Goal: Download file/media

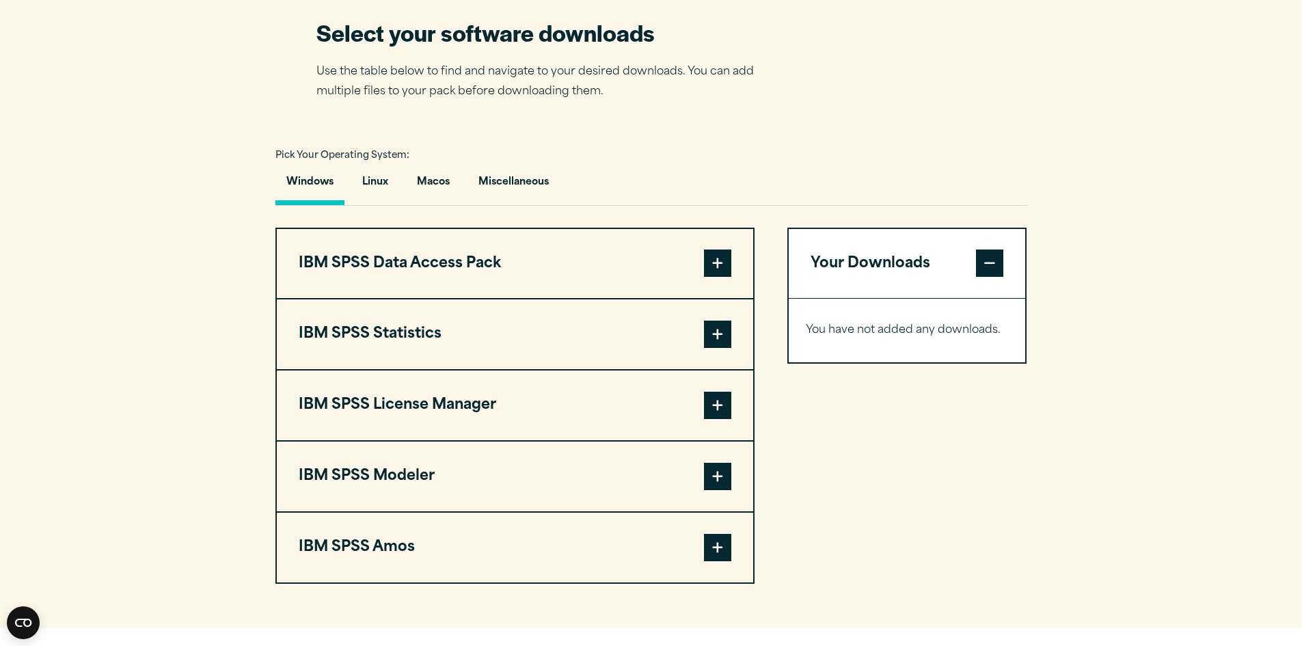
scroll to position [888, 0]
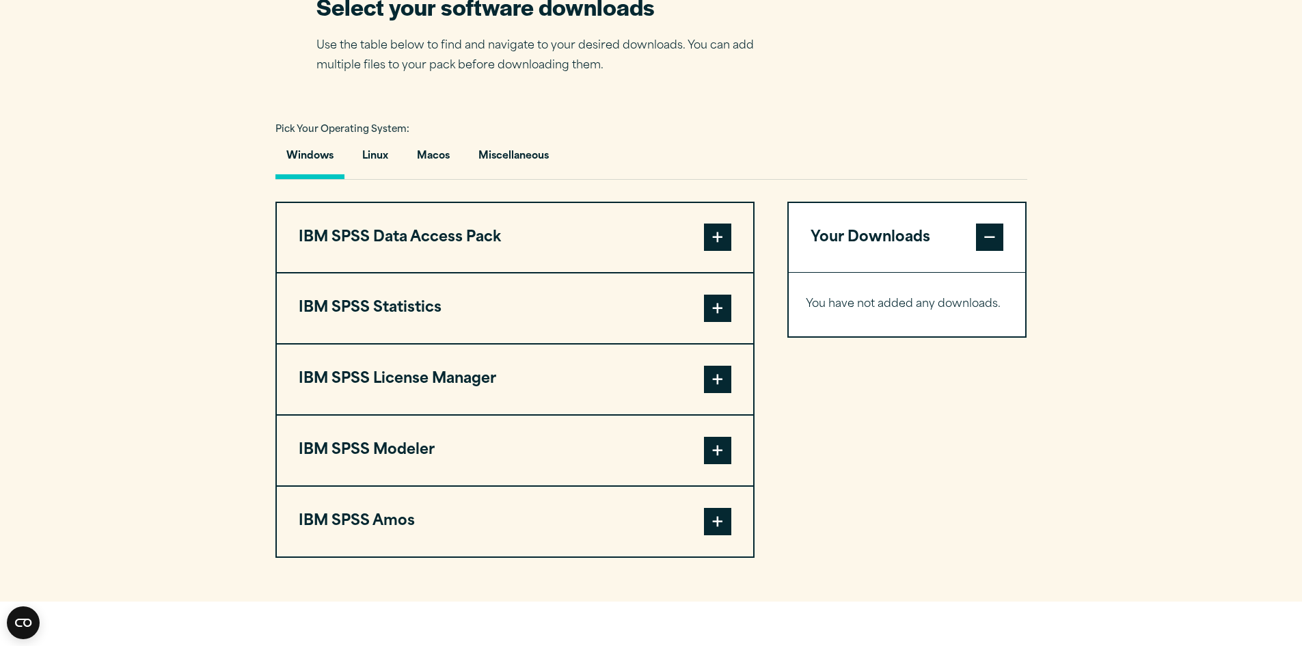
click at [732, 267] on button "IBM SPSS Data Access Pack" at bounding box center [515, 238] width 476 height 70
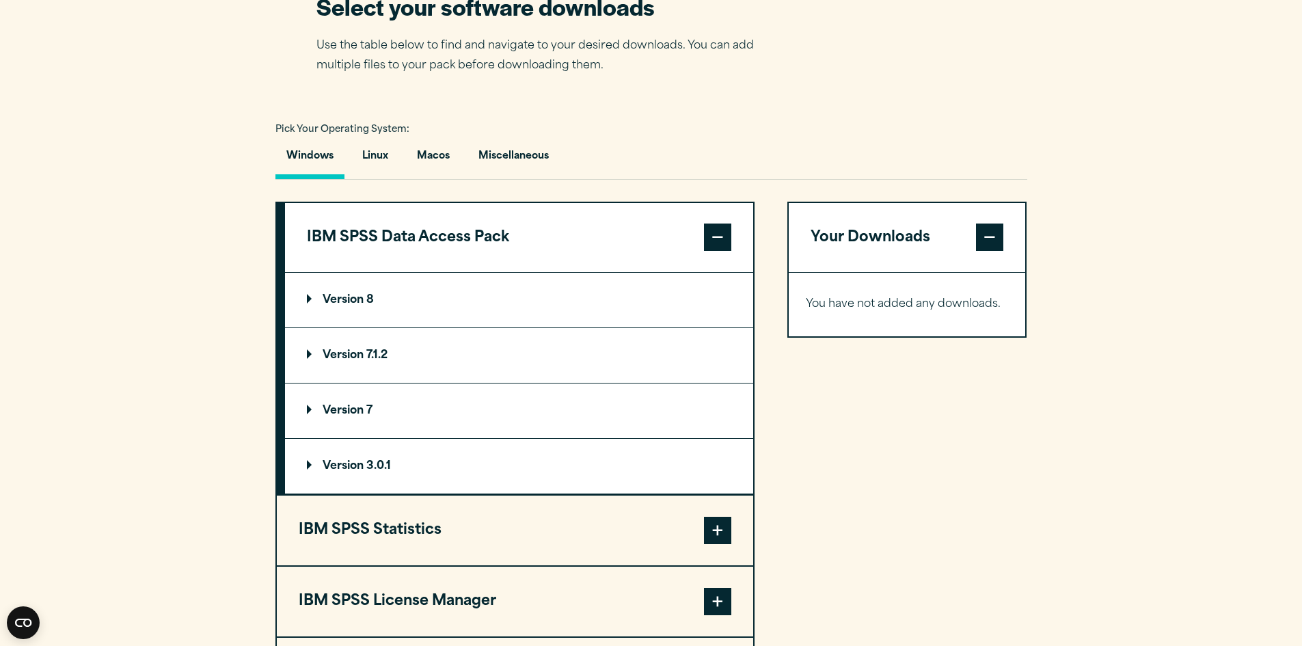
click at [731, 251] on span at bounding box center [717, 236] width 27 height 27
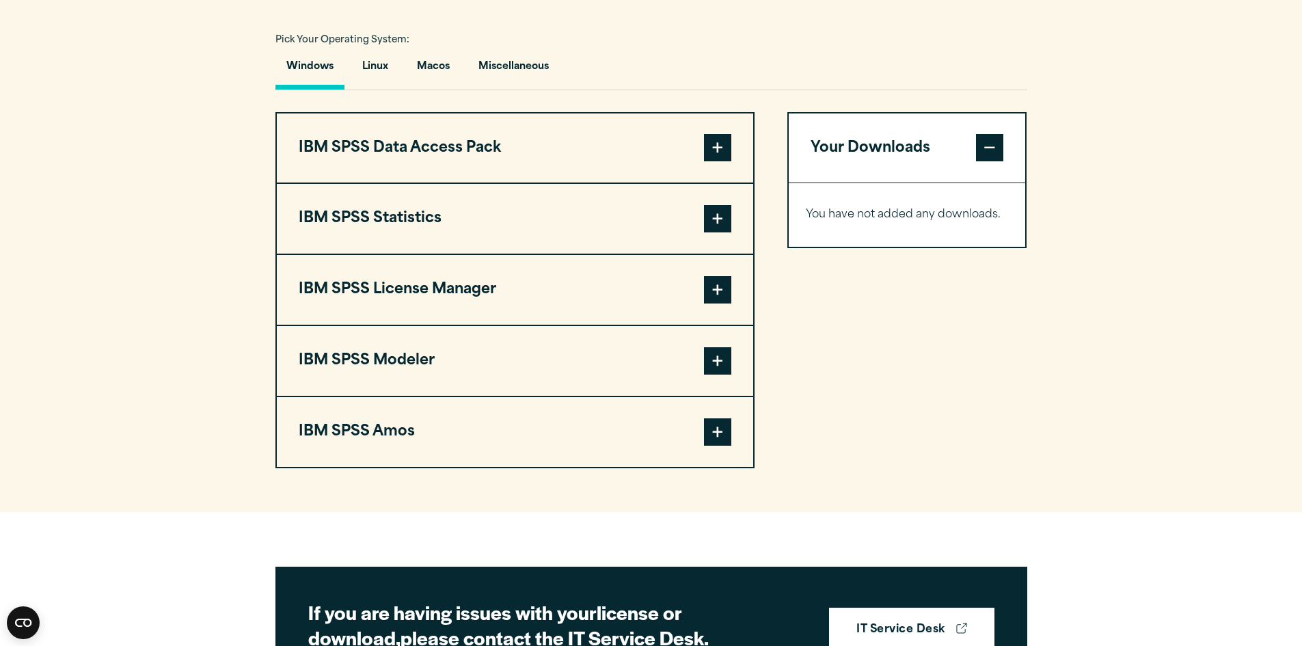
scroll to position [957, 0]
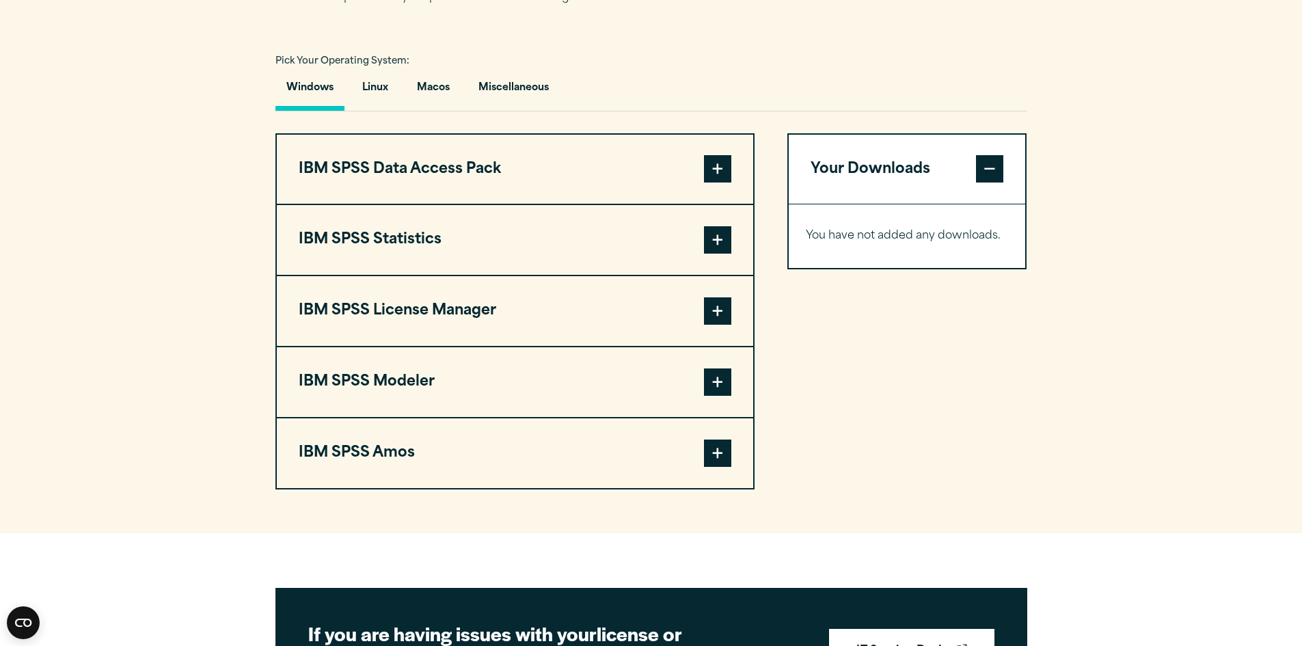
click at [721, 182] on span at bounding box center [717, 168] width 27 height 27
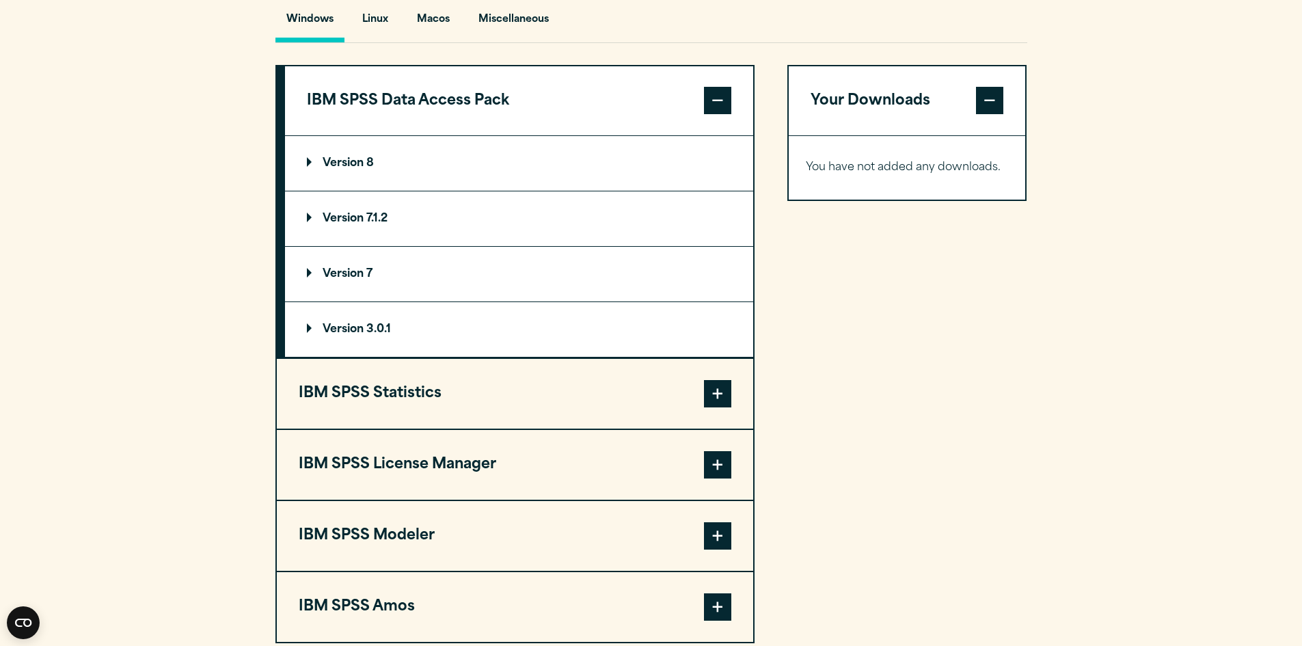
click at [711, 407] on span at bounding box center [717, 393] width 27 height 27
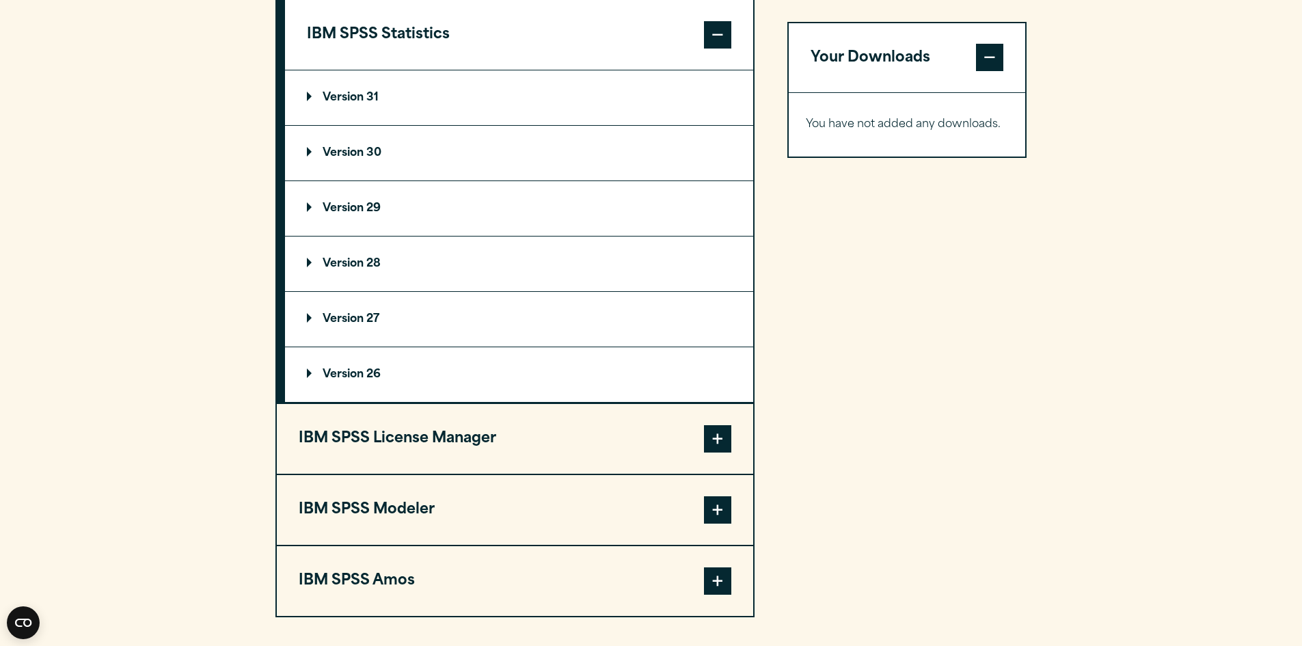
click at [712, 452] on span at bounding box center [717, 438] width 27 height 27
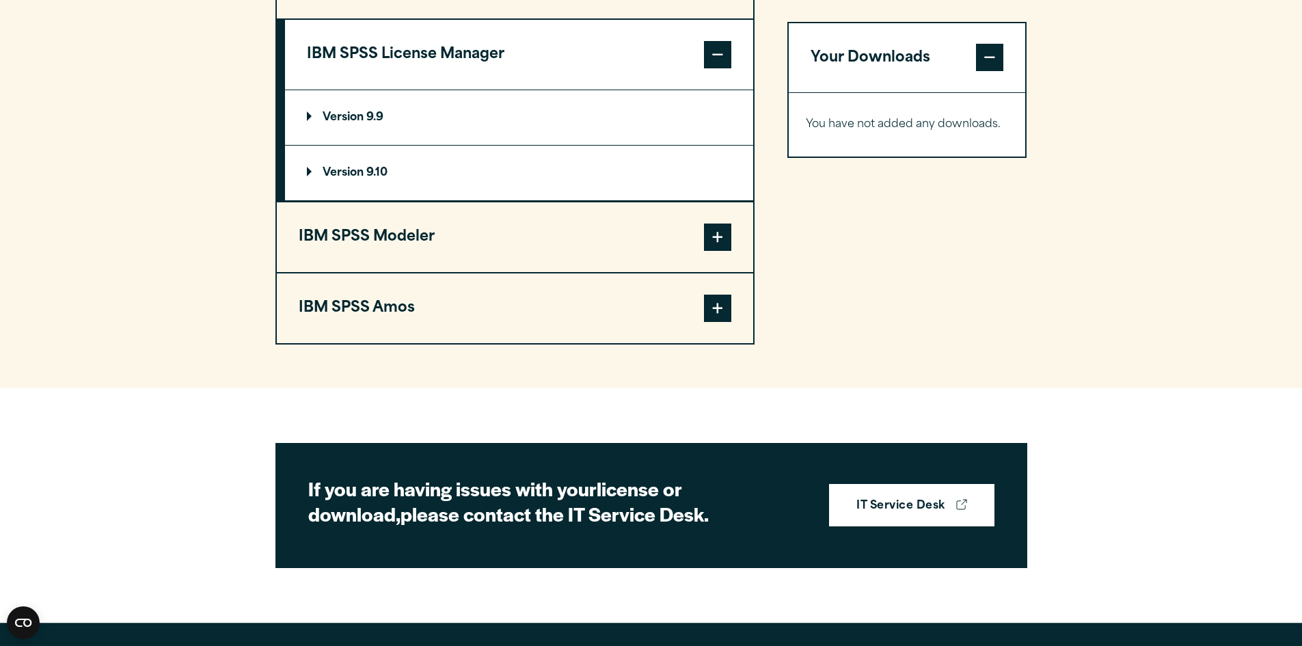
scroll to position [1298, 0]
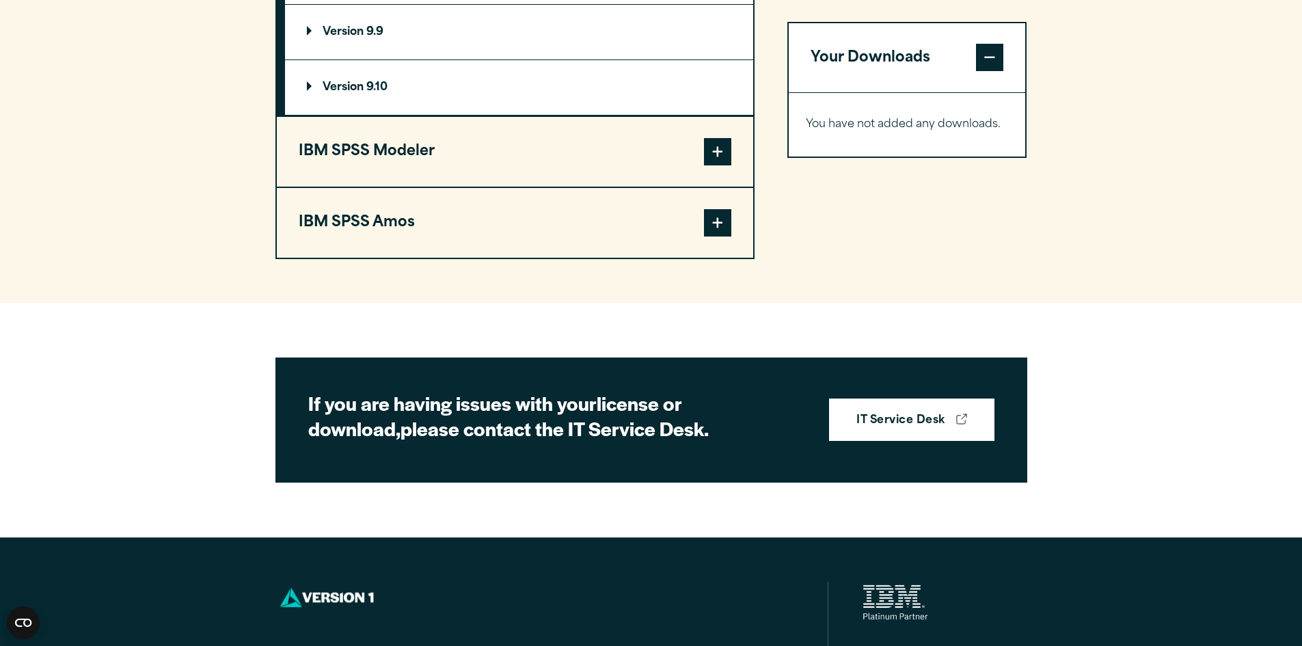
click at [716, 165] on span at bounding box center [717, 151] width 27 height 27
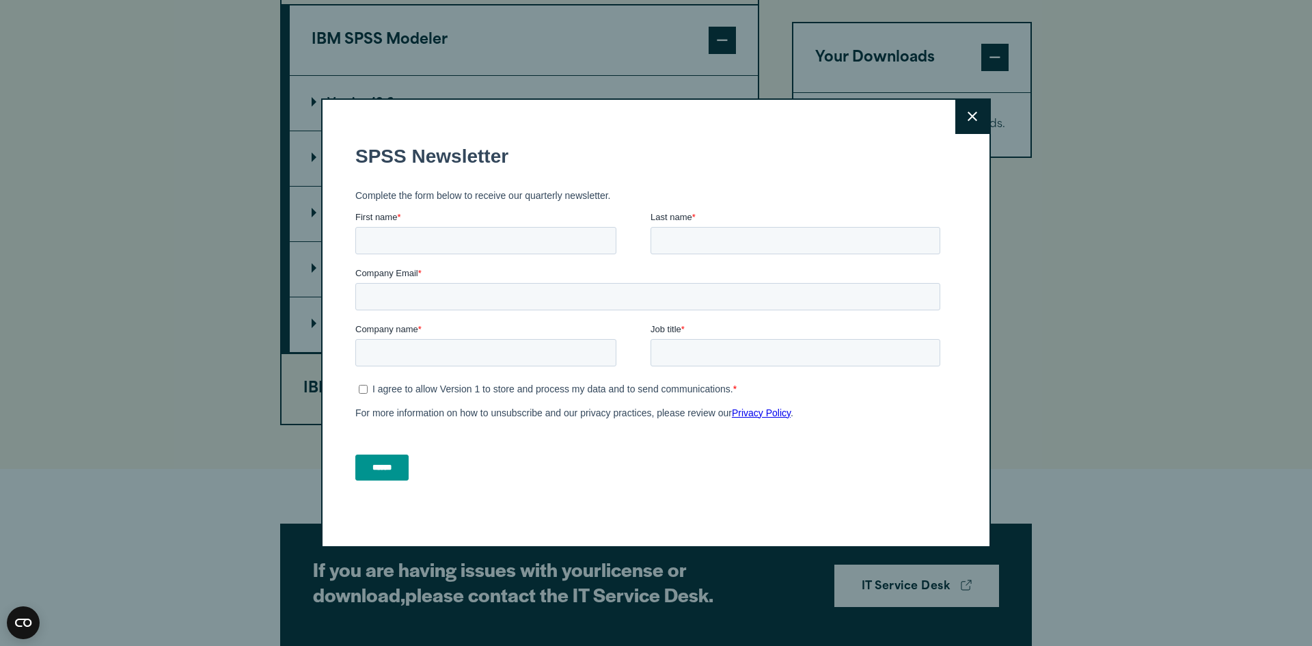
click at [955, 108] on button "Close" at bounding box center [972, 117] width 34 height 34
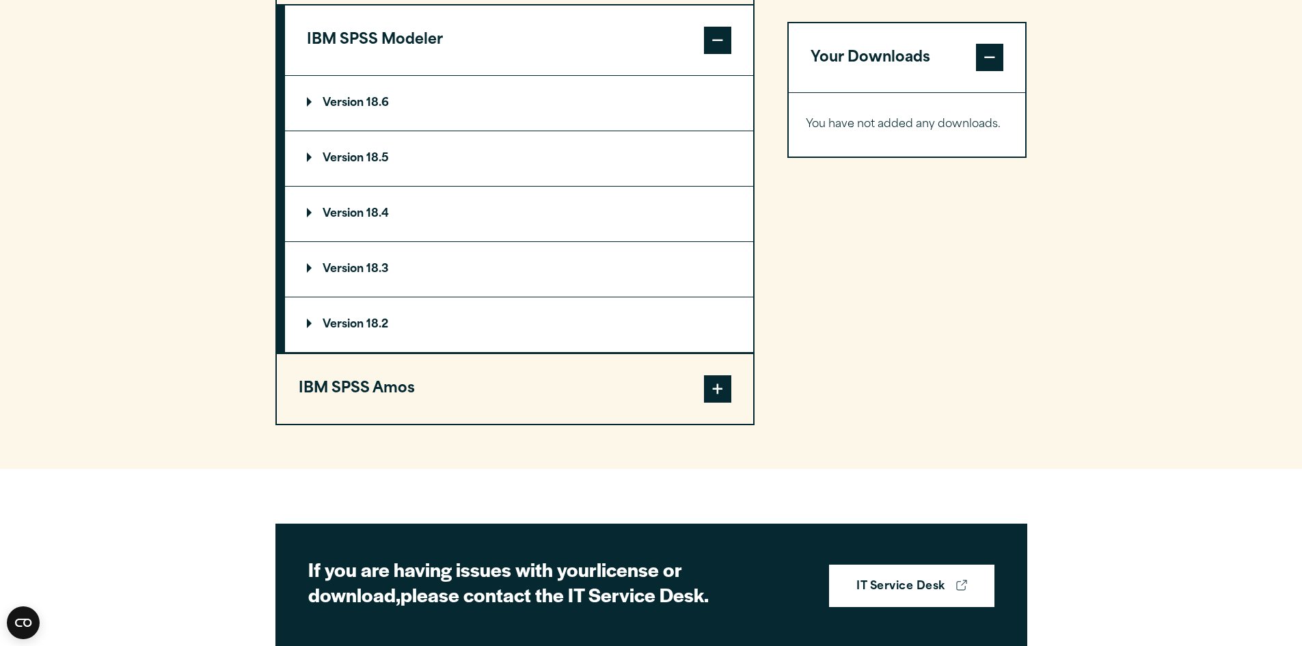
click at [721, 403] on span at bounding box center [717, 388] width 27 height 27
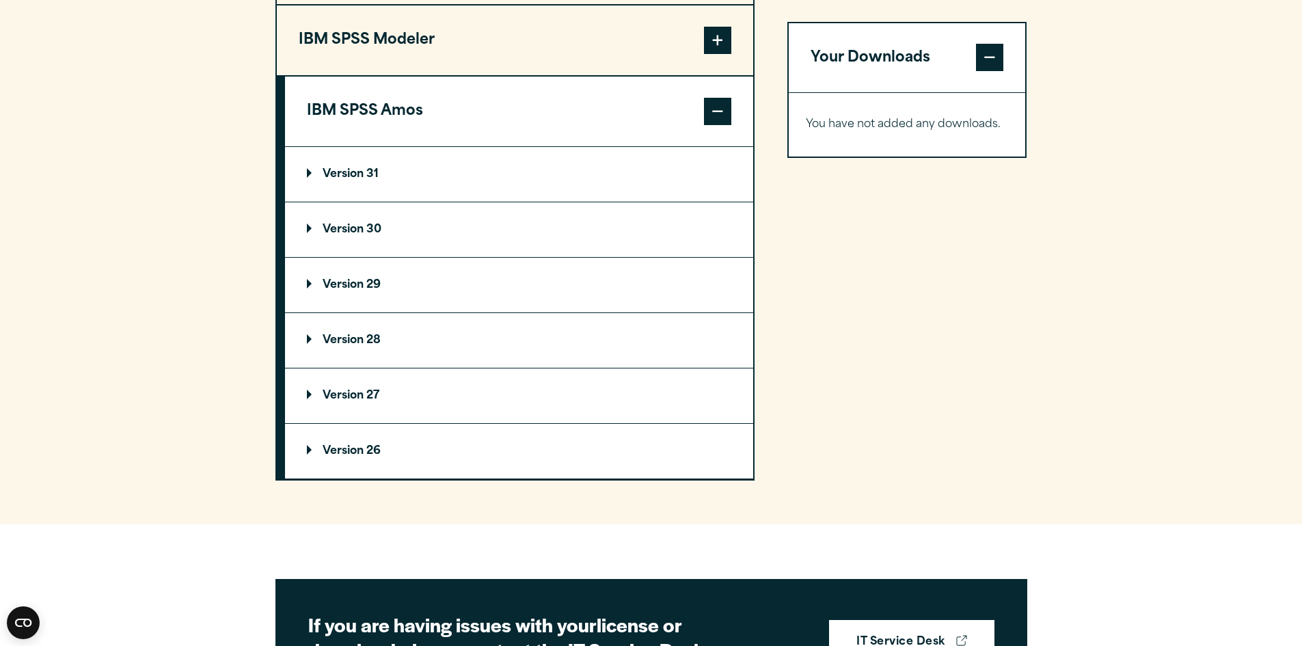
click at [718, 125] on span at bounding box center [717, 111] width 27 height 27
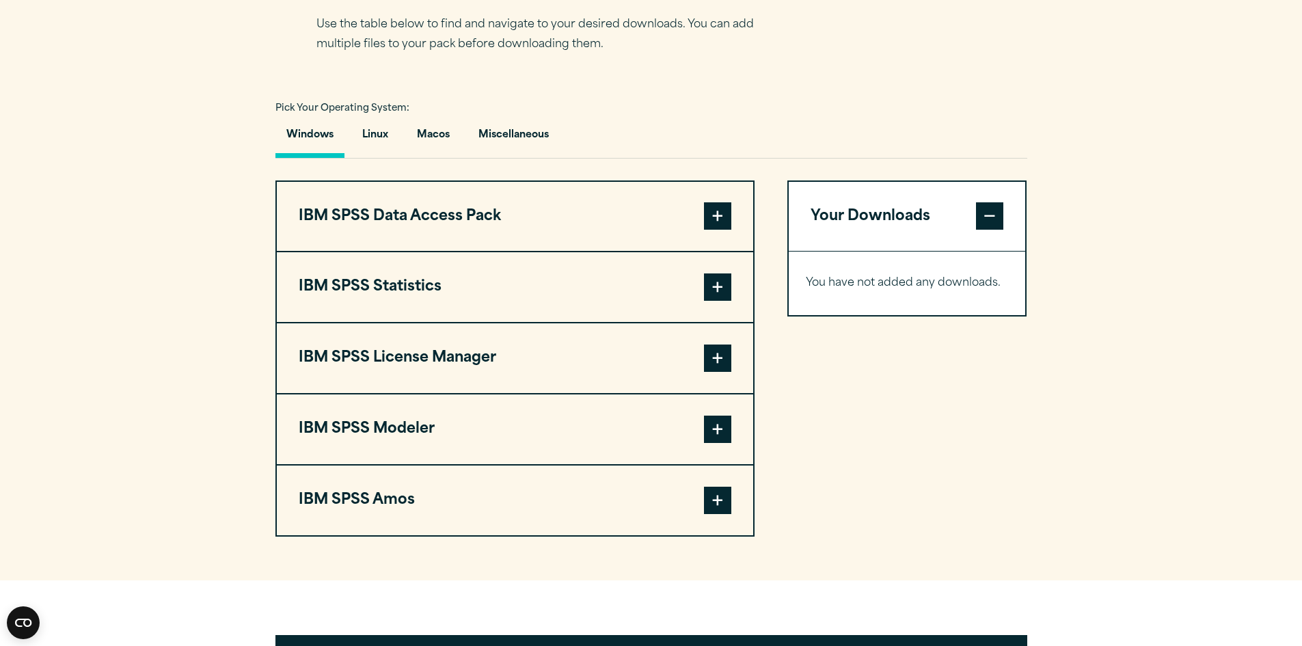
scroll to position [820, 0]
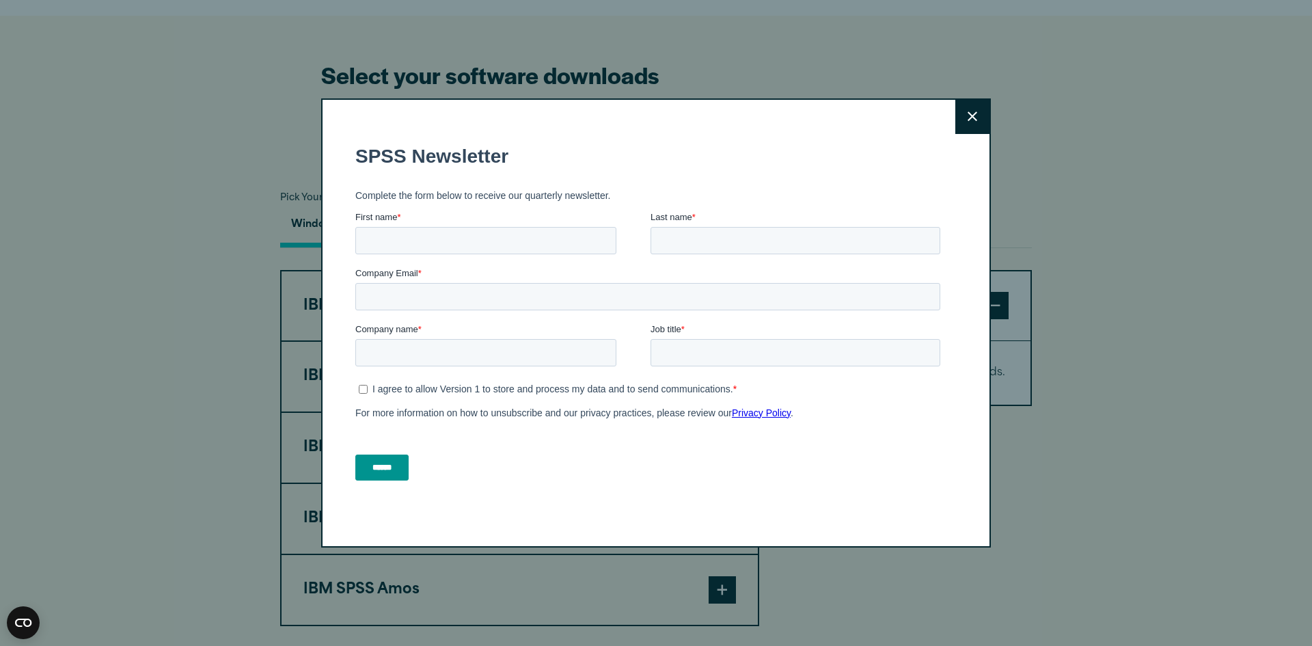
click at [974, 121] on button "Close" at bounding box center [972, 117] width 34 height 34
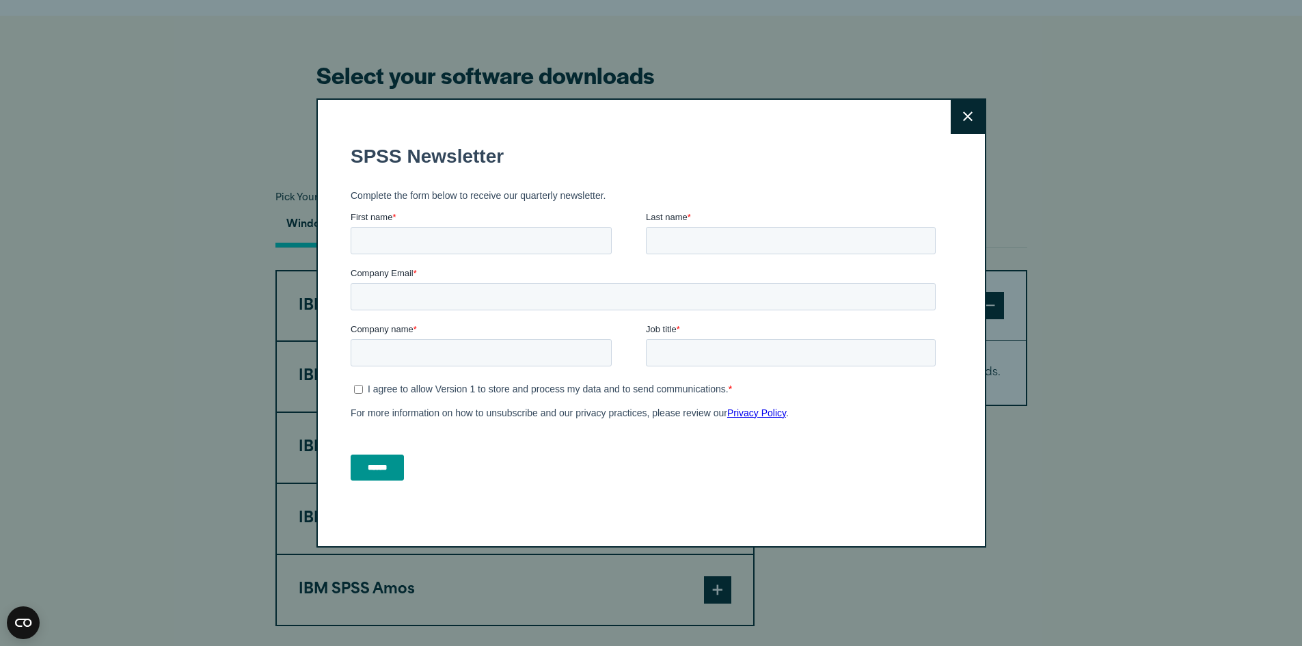
scroll to position [830, 0]
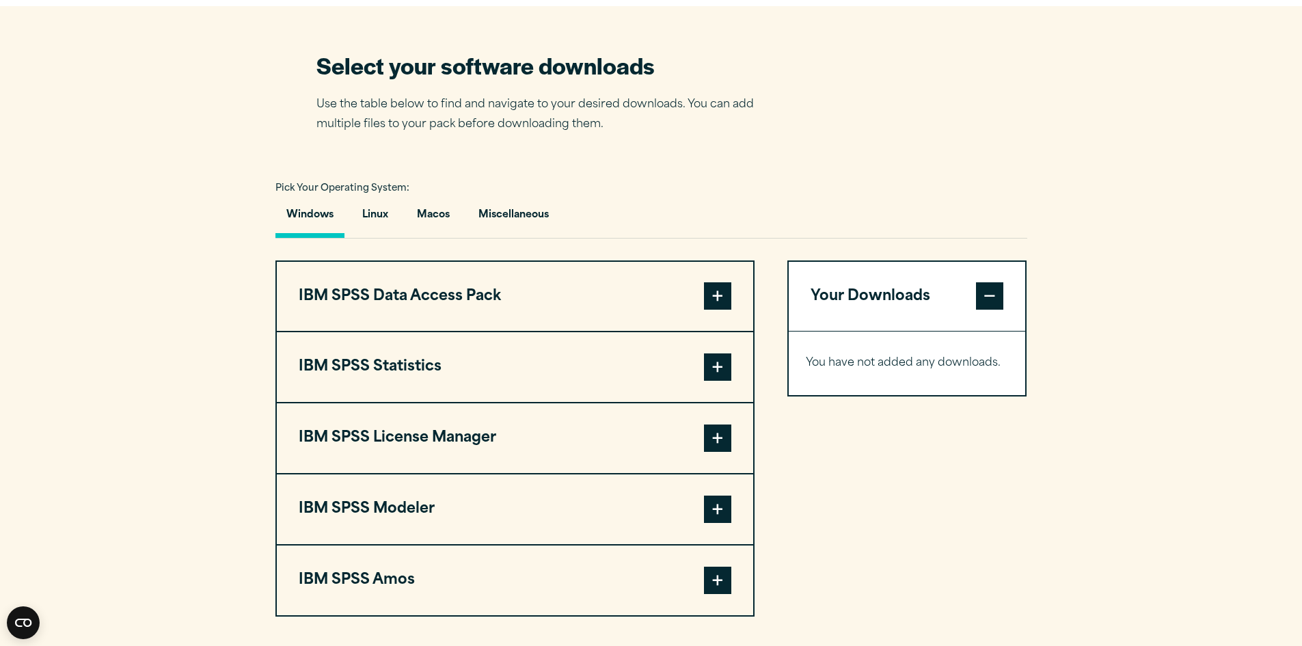
click at [714, 310] on span at bounding box center [717, 295] width 27 height 27
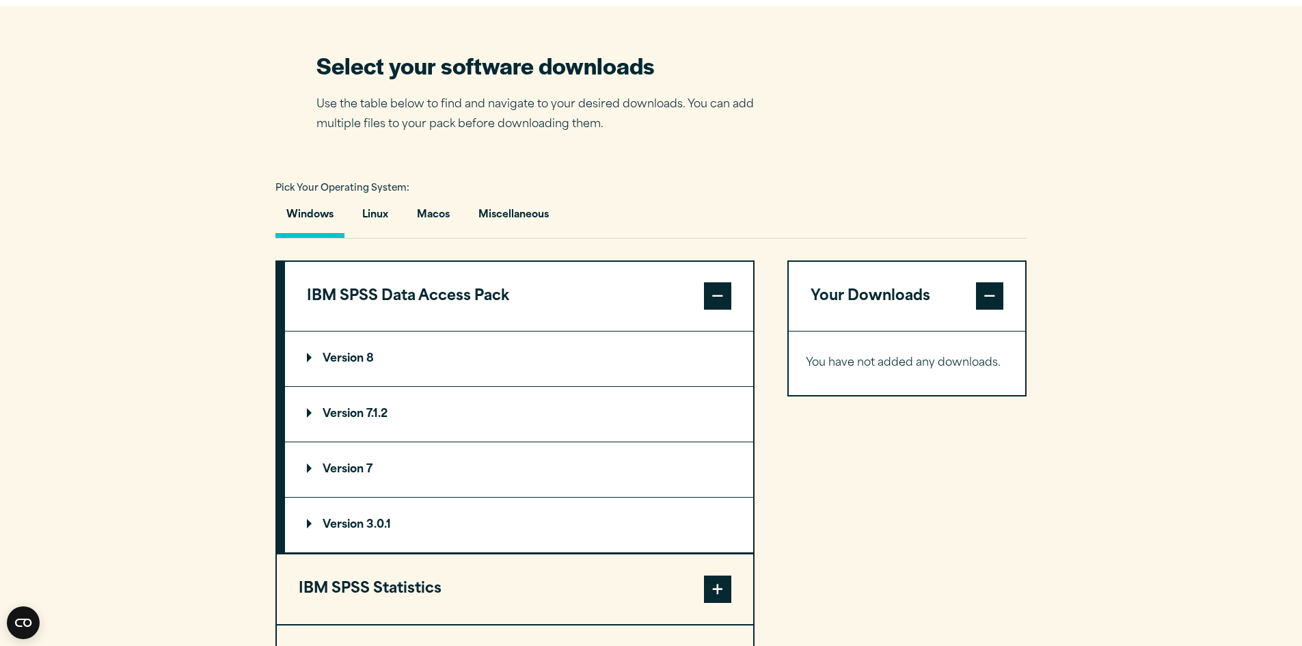
click at [327, 364] on p "Version 8" at bounding box center [340, 358] width 67 height 11
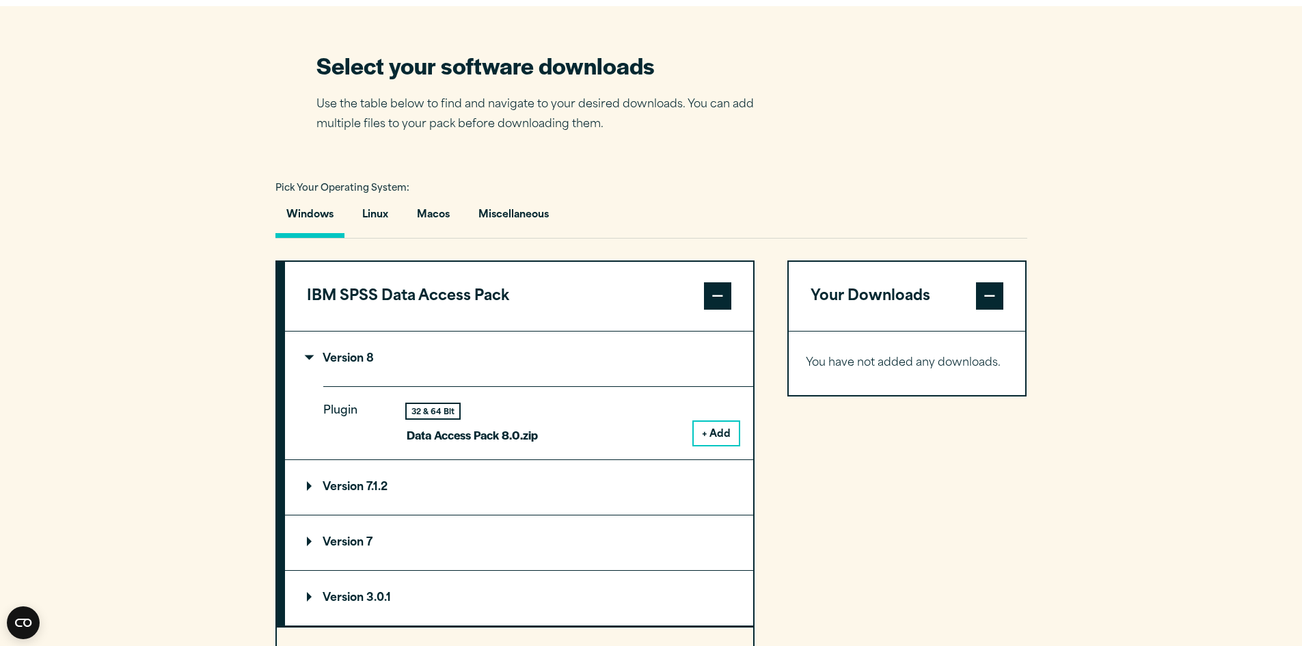
click at [330, 364] on p "Version 8" at bounding box center [340, 358] width 67 height 11
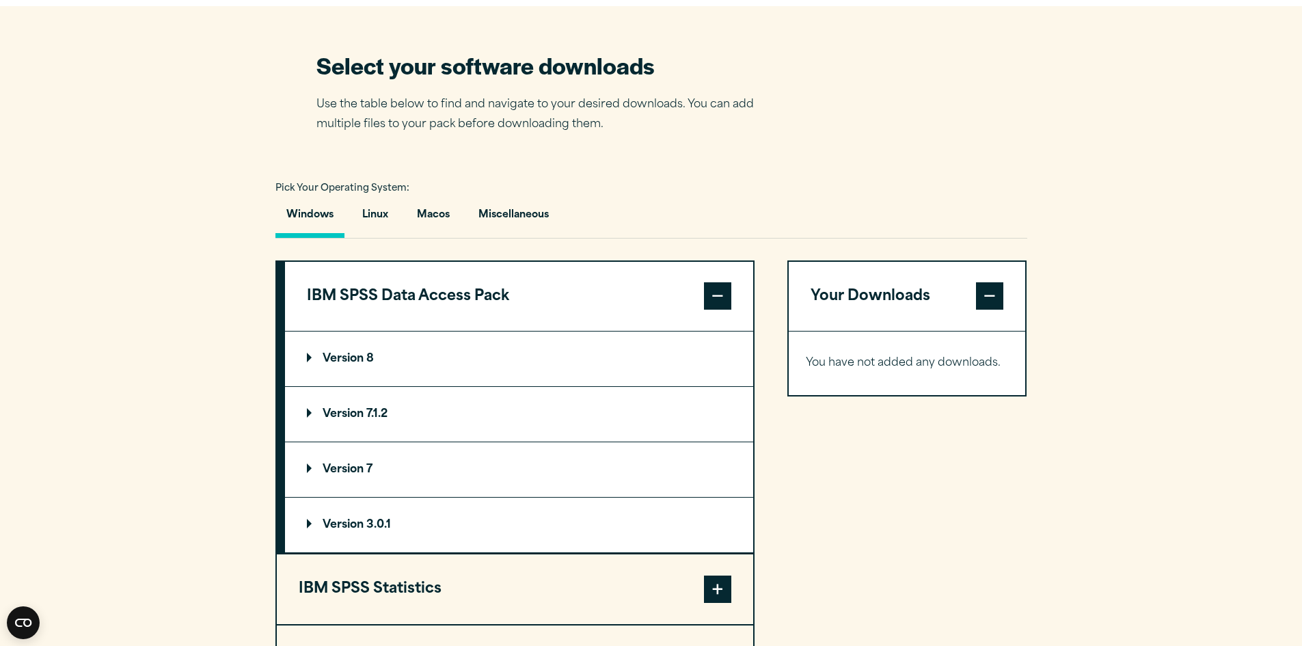
click at [380, 319] on button "IBM SPSS Data Access Pack" at bounding box center [519, 297] width 468 height 70
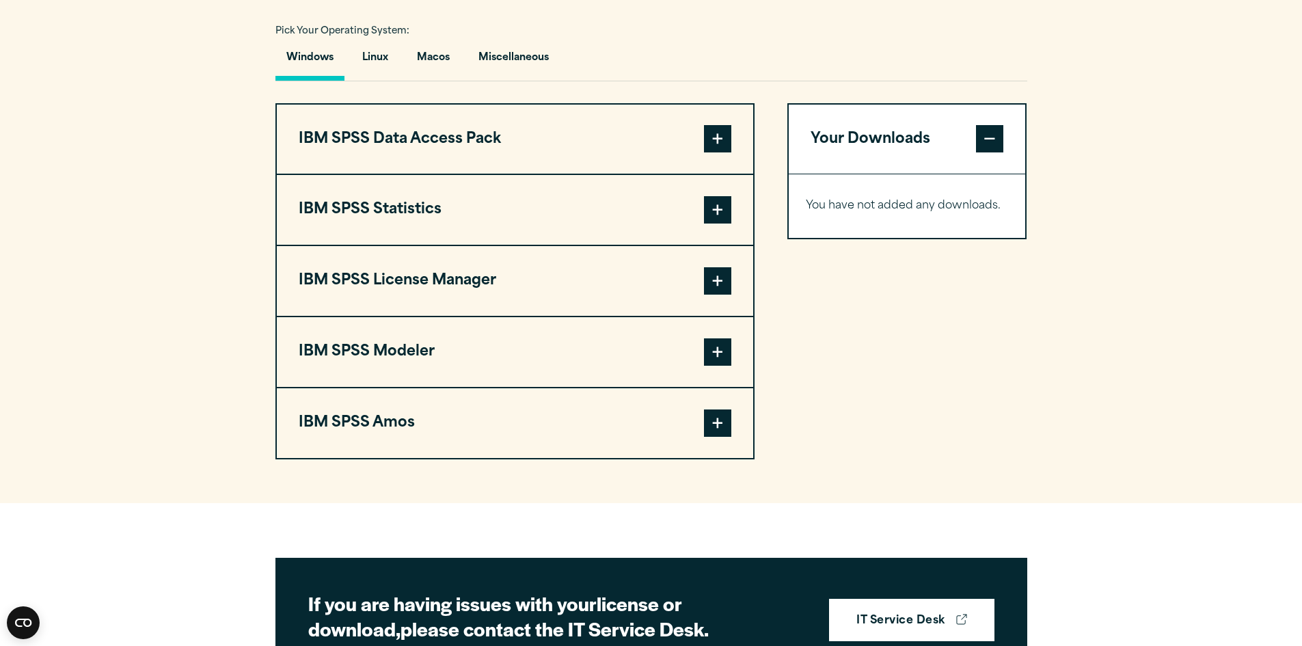
scroll to position [966, 0]
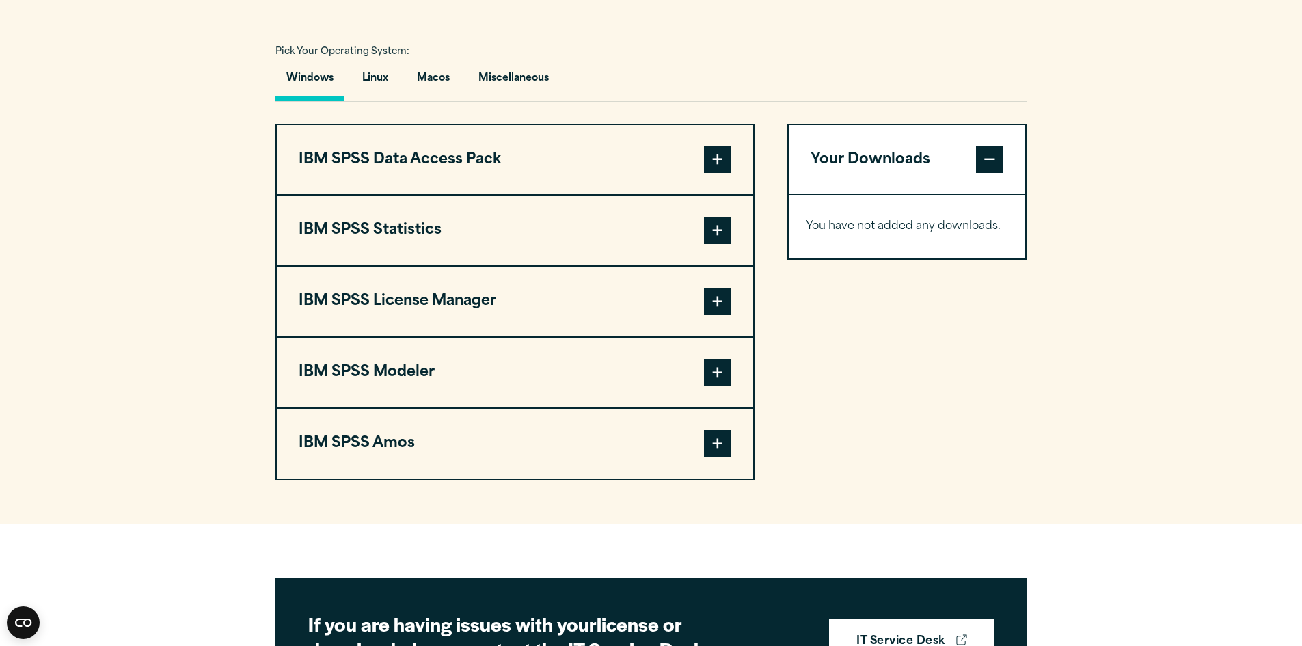
click at [713, 244] on span at bounding box center [717, 230] width 27 height 27
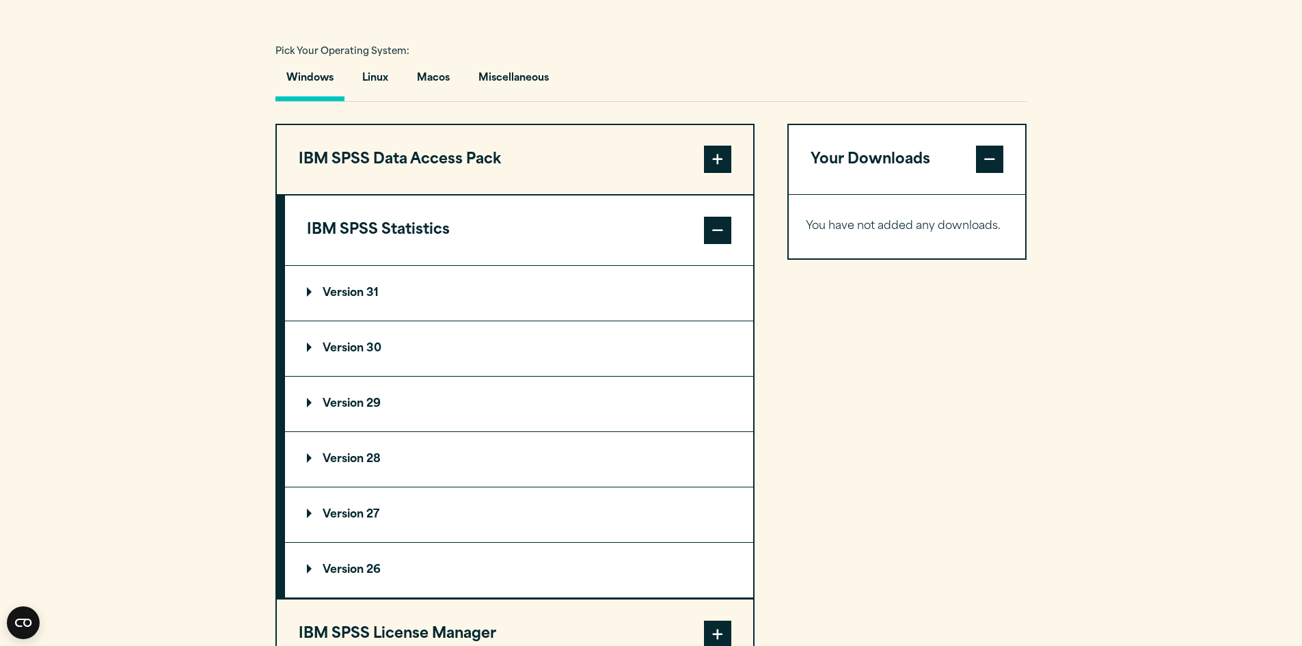
scroll to position [1035, 0]
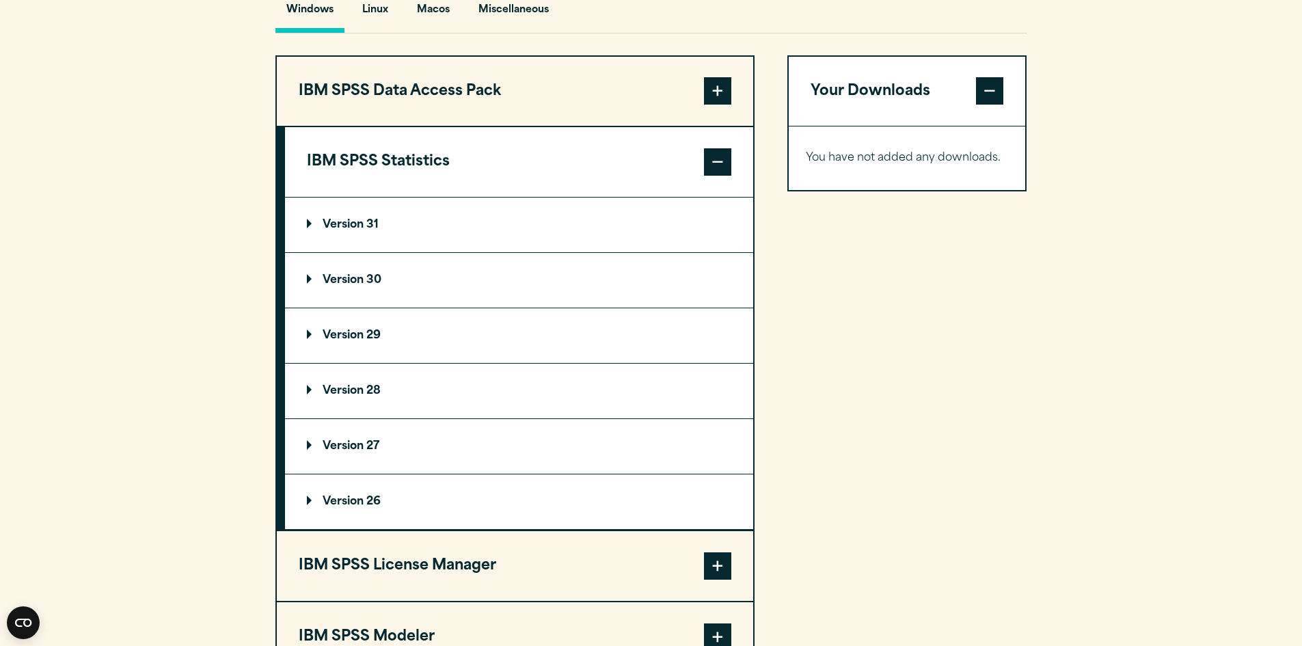
click at [305, 252] on summary "Version 31" at bounding box center [519, 224] width 468 height 55
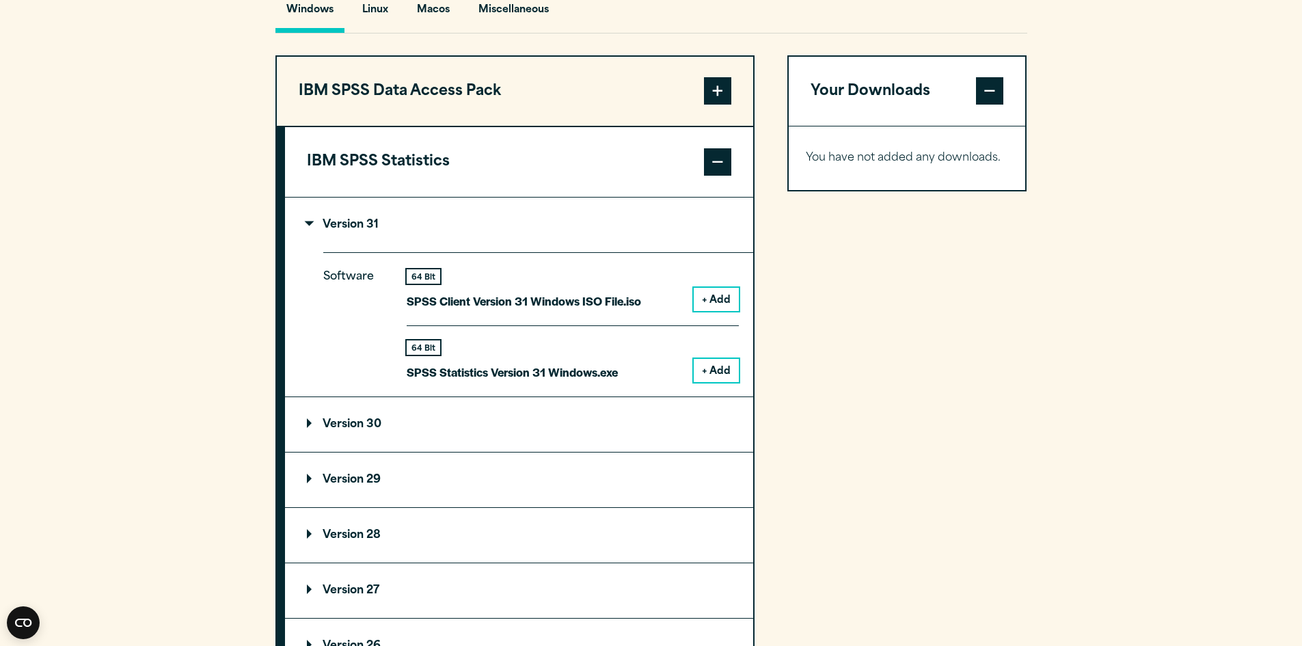
drag, startPoint x: 702, startPoint y: 335, endPoint x: 836, endPoint y: 426, distance: 162.4
click at [836, 426] on div "Your Downloads You have not added any downloads. Download 0 Items" at bounding box center [907, 471] width 240 height 832
